Goal: Transaction & Acquisition: Subscribe to service/newsletter

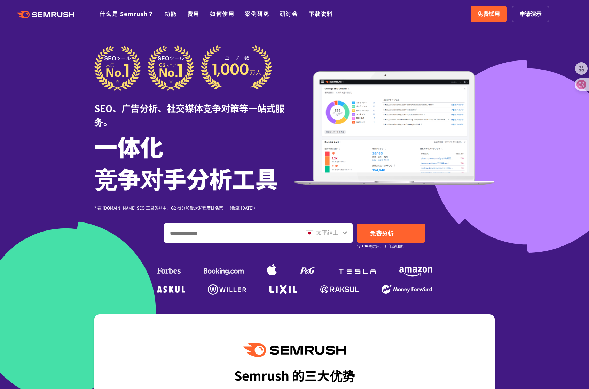
click at [526, 87] on div at bounding box center [294, 201] width 589 height 402
click at [486, 14] on font "免费试用" at bounding box center [488, 13] width 22 height 8
click at [214, 231] on input "输入域名、关键字或 URL" at bounding box center [231, 233] width 135 height 19
type input "*********"
click at [386, 231] on font "免费分析" at bounding box center [382, 233] width 24 height 9
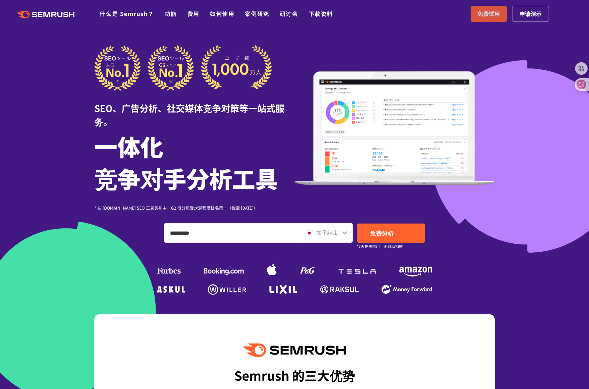
click at [483, 12] on font "免费试用" at bounding box center [488, 13] width 22 height 8
click at [485, 18] on link "免费试用" at bounding box center [488, 14] width 36 height 16
click at [502, 16] on link "免费试用" at bounding box center [488, 14] width 36 height 16
click at [489, 9] on span "免费试用" at bounding box center [488, 13] width 22 height 9
